Goal: Book appointment/travel/reservation

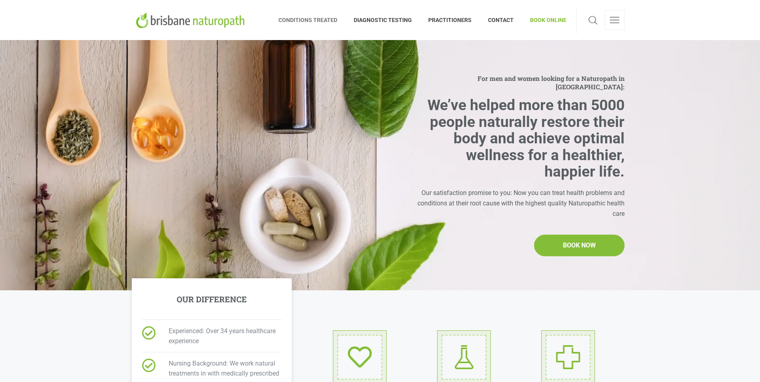
click at [292, 21] on span "CONDITIONS TREATED" at bounding box center [311, 20] width 67 height 13
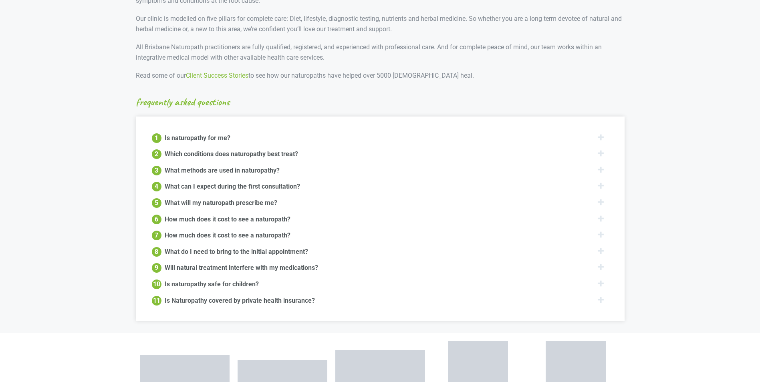
scroll to position [881, 0]
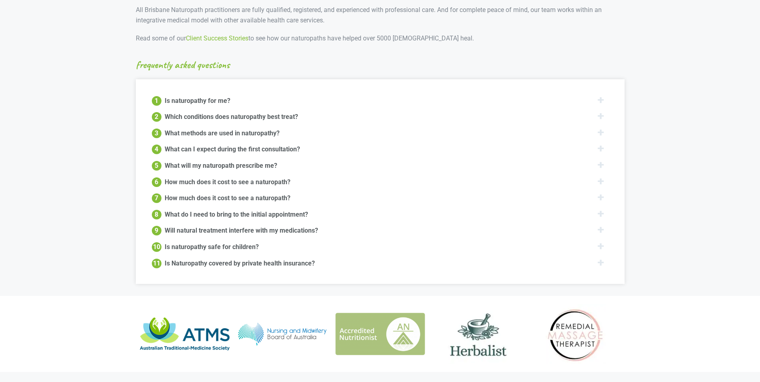
click at [318, 111] on div "2 Which conditions does naturopathy best treat?" at bounding box center [380, 116] width 457 height 10
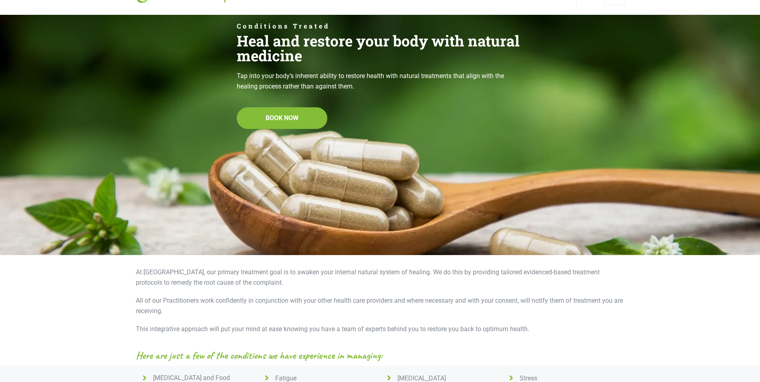
scroll to position [0, 0]
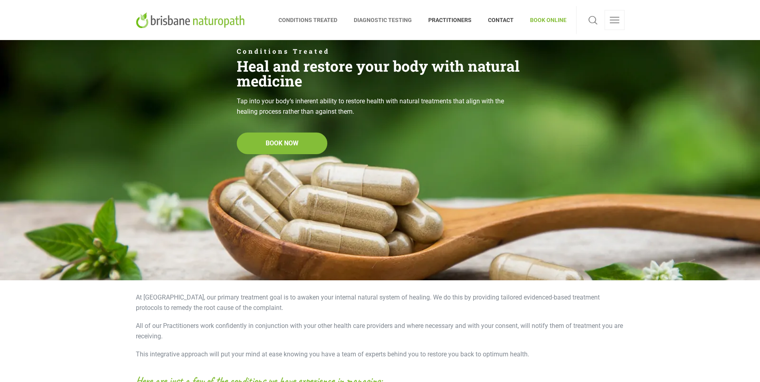
click at [385, 24] on span "DIAGNOSTIC TESTING" at bounding box center [383, 20] width 75 height 13
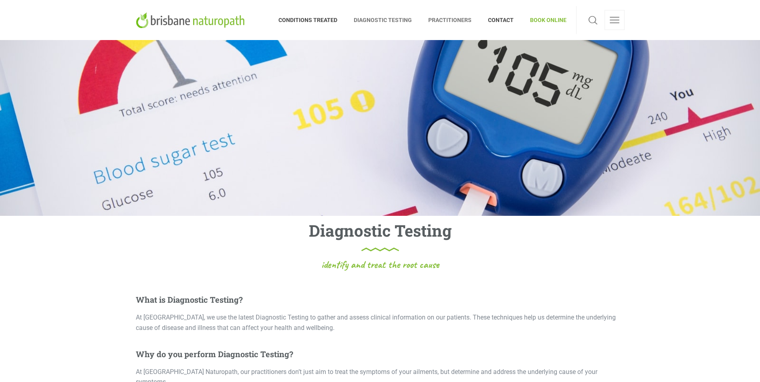
click at [460, 12] on link "PRACTITIONERS" at bounding box center [450, 20] width 60 height 28
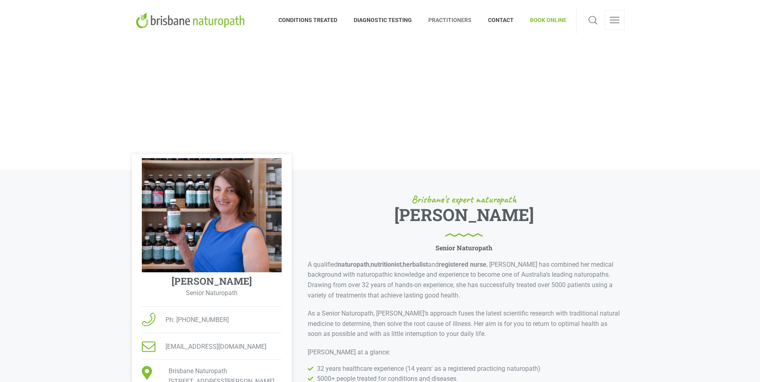
click at [539, 18] on span "BOOK ONLINE" at bounding box center [544, 20] width 44 height 13
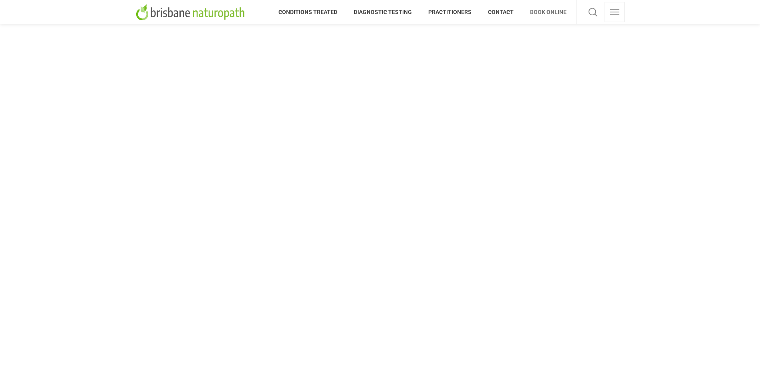
scroll to position [160, 0]
